Goal: Task Accomplishment & Management: Manage account settings

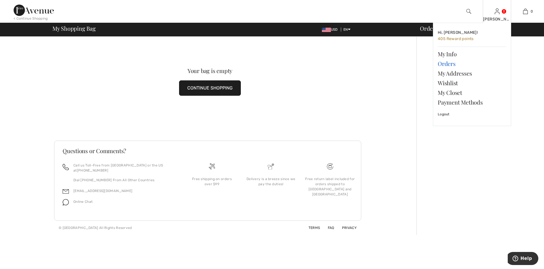
click at [447, 65] on link "Orders" at bounding box center [472, 64] width 69 height 10
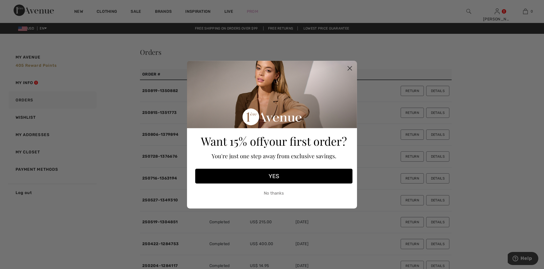
click at [348, 70] on icon "Close dialog" at bounding box center [350, 68] width 4 height 4
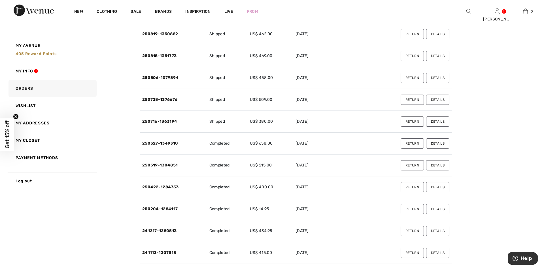
scroll to position [29, 0]
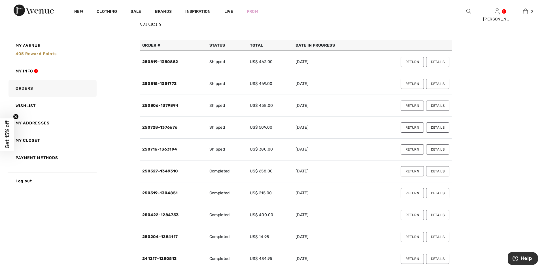
click at [416, 63] on button "Return" at bounding box center [412, 62] width 23 height 10
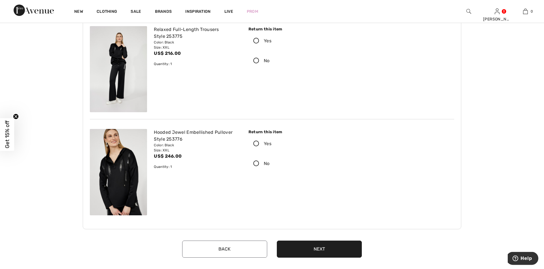
scroll to position [58, 0]
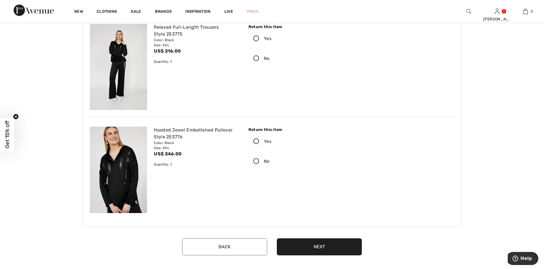
click at [257, 141] on icon at bounding box center [256, 141] width 15 height 6
click at [272, 141] on input "Yes" at bounding box center [274, 141] width 4 height 17
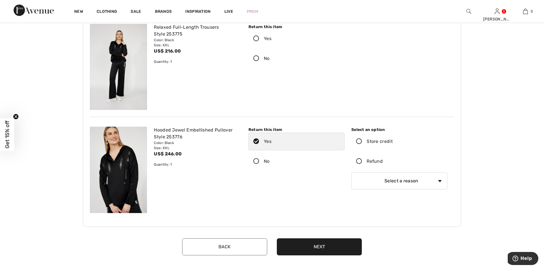
click at [359, 160] on icon at bounding box center [359, 161] width 15 height 6
click at [383, 160] on input "Refund" at bounding box center [385, 161] width 4 height 17
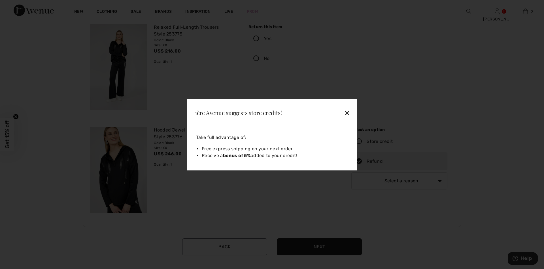
click at [348, 113] on div "✕" at bounding box center [334, 113] width 37 height 12
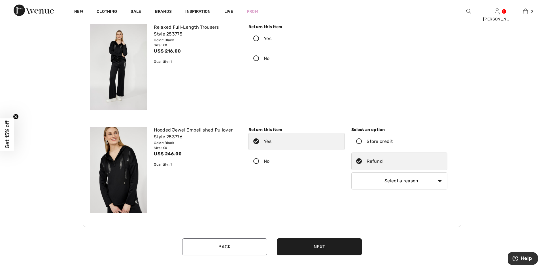
click at [352, 172] on select "Select a reason I received the wrong product or size My order arrived too late …" at bounding box center [400, 180] width 96 height 17
select select "4"
click option "The product did not meet my expectations" at bounding box center [0, 0] width 0 height 0
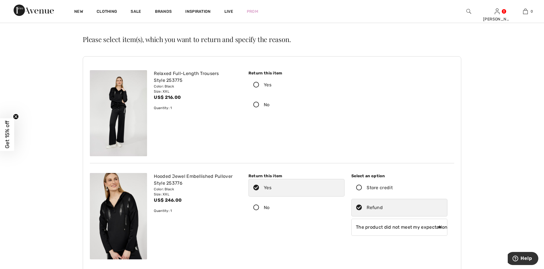
scroll to position [0, 0]
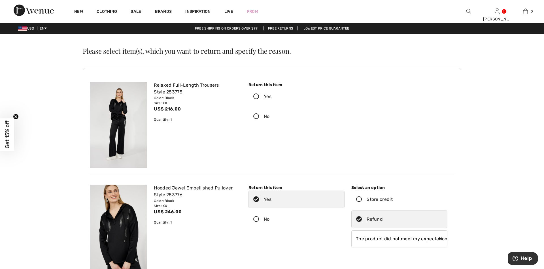
click at [254, 116] on icon at bounding box center [256, 116] width 15 height 6
click at [270, 116] on input "No" at bounding box center [272, 116] width 4 height 17
radio input "true"
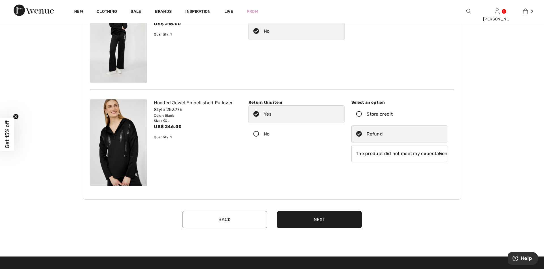
scroll to position [87, 0]
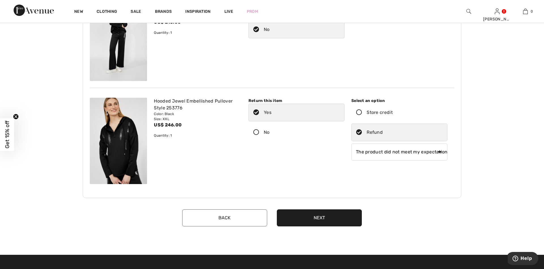
click at [325, 217] on button "Next" at bounding box center [319, 217] width 85 height 17
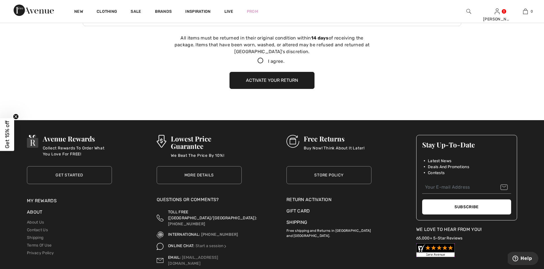
scroll to position [259, 0]
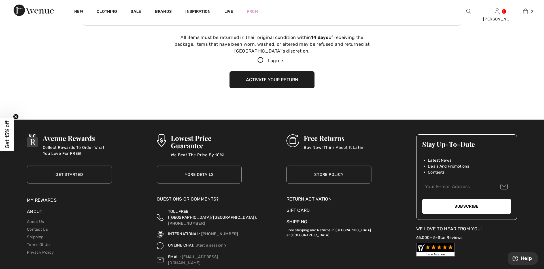
click at [259, 60] on icon at bounding box center [260, 60] width 15 height 6
click at [285, 60] on input "I agree." at bounding box center [287, 60] width 4 height 4
checkbox input "true"
click at [278, 81] on button "Activate your return" at bounding box center [272, 79] width 85 height 17
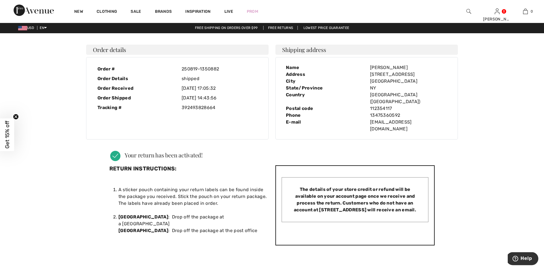
scroll to position [0, 0]
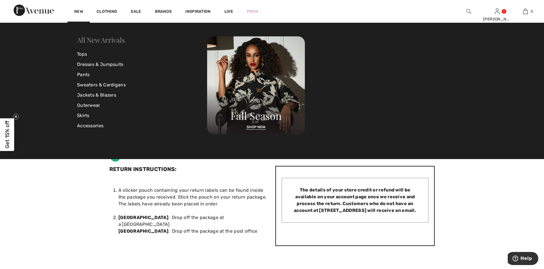
click at [94, 41] on link "All New Arrivals" at bounding box center [101, 39] width 48 height 9
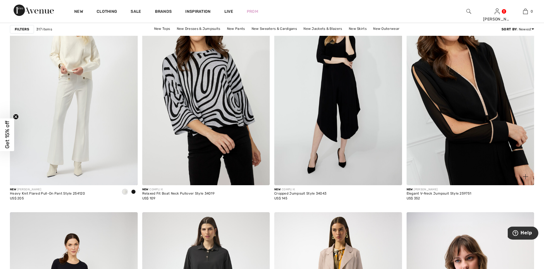
scroll to position [1273, 0]
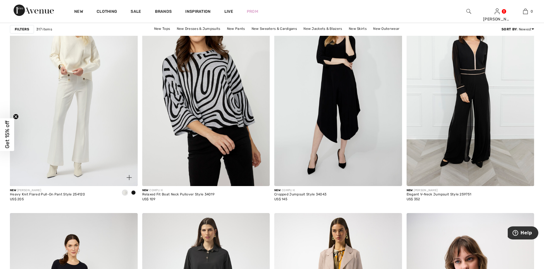
click at [133, 193] on span at bounding box center [133, 192] width 5 height 5
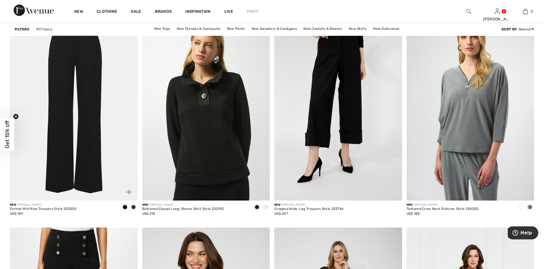
scroll to position [1041, 0]
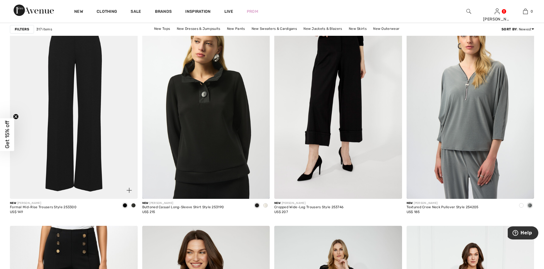
click at [132, 204] on span at bounding box center [133, 205] width 5 height 5
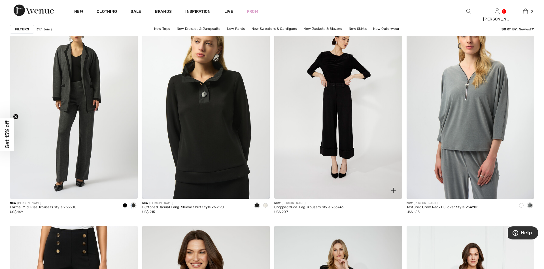
click at [323, 165] on img at bounding box center [338, 103] width 128 height 192
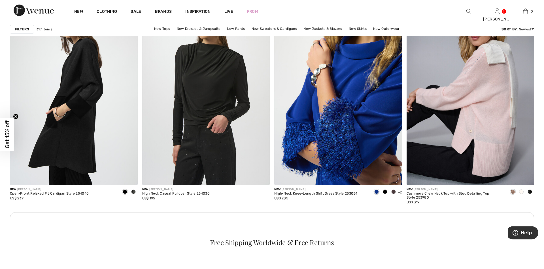
scroll to position [752, 0]
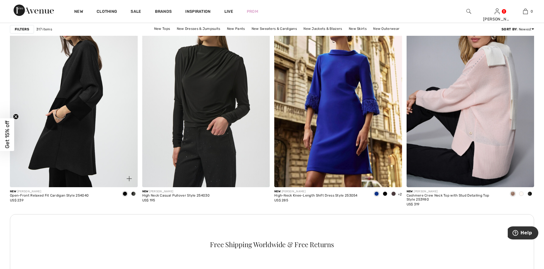
click at [133, 195] on span at bounding box center [133, 193] width 5 height 5
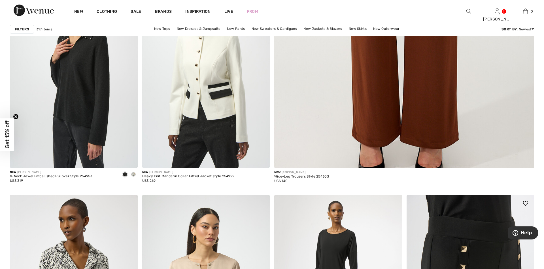
scroll to position [260, 0]
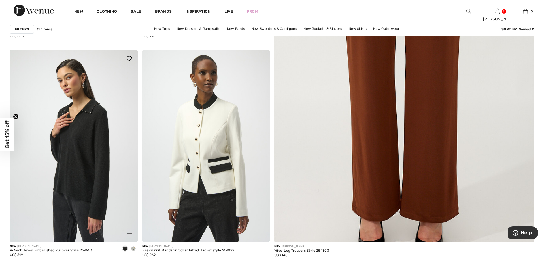
click at [133, 248] on span at bounding box center [133, 248] width 5 height 5
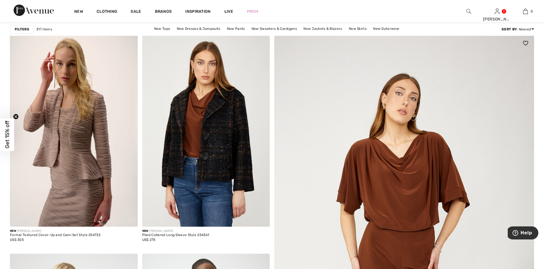
scroll to position [0, 0]
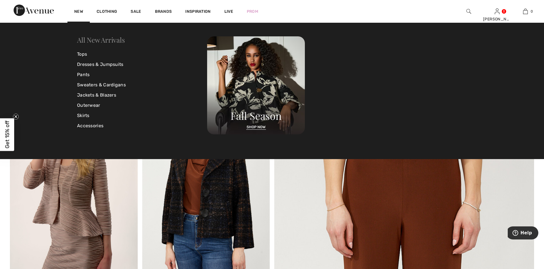
click at [90, 41] on link "All New Arrivals" at bounding box center [101, 39] width 48 height 9
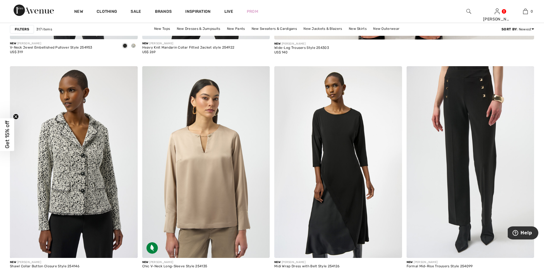
scroll to position [318, 0]
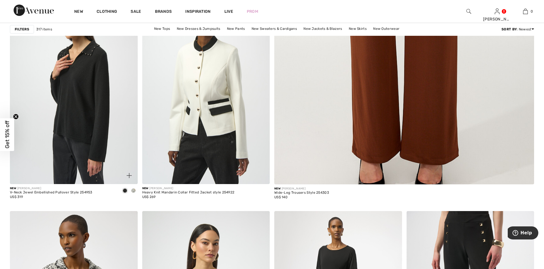
click at [134, 191] on span at bounding box center [133, 190] width 5 height 5
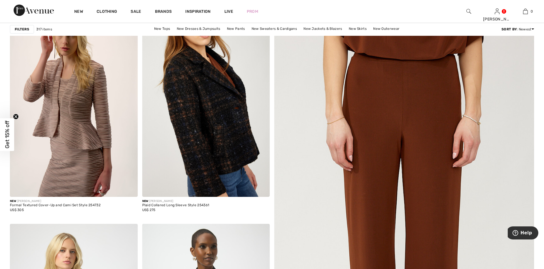
scroll to position [0, 0]
